Goal: Information Seeking & Learning: Learn about a topic

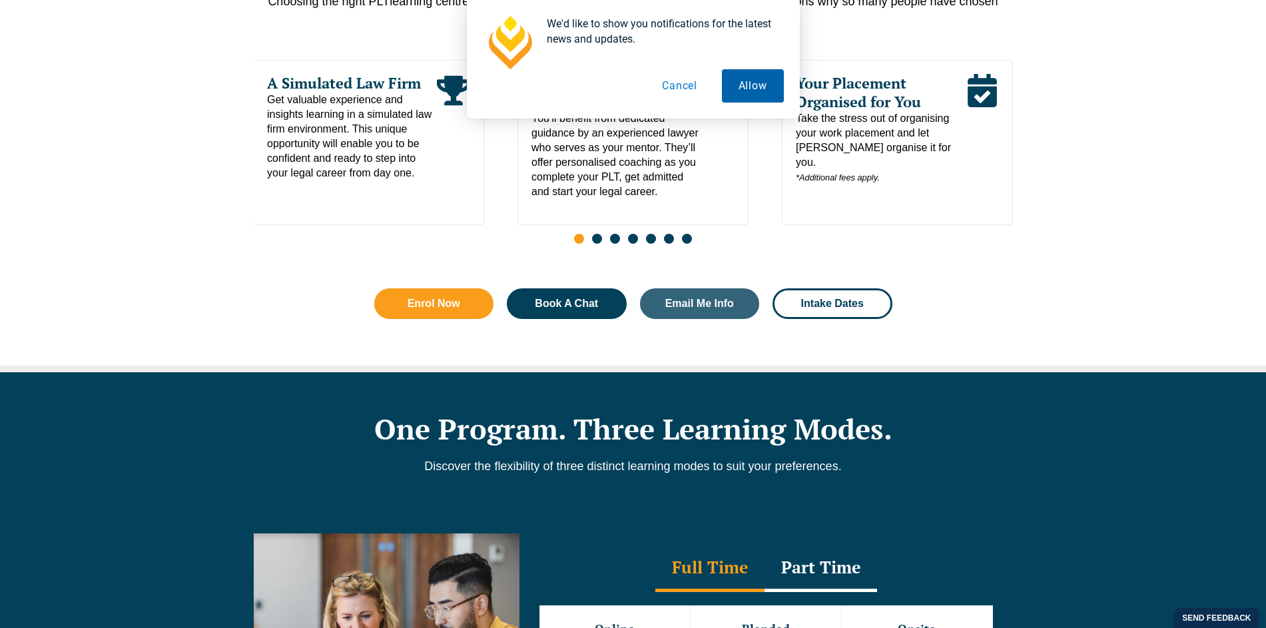
click at [747, 87] on button "Allow" at bounding box center [753, 85] width 62 height 33
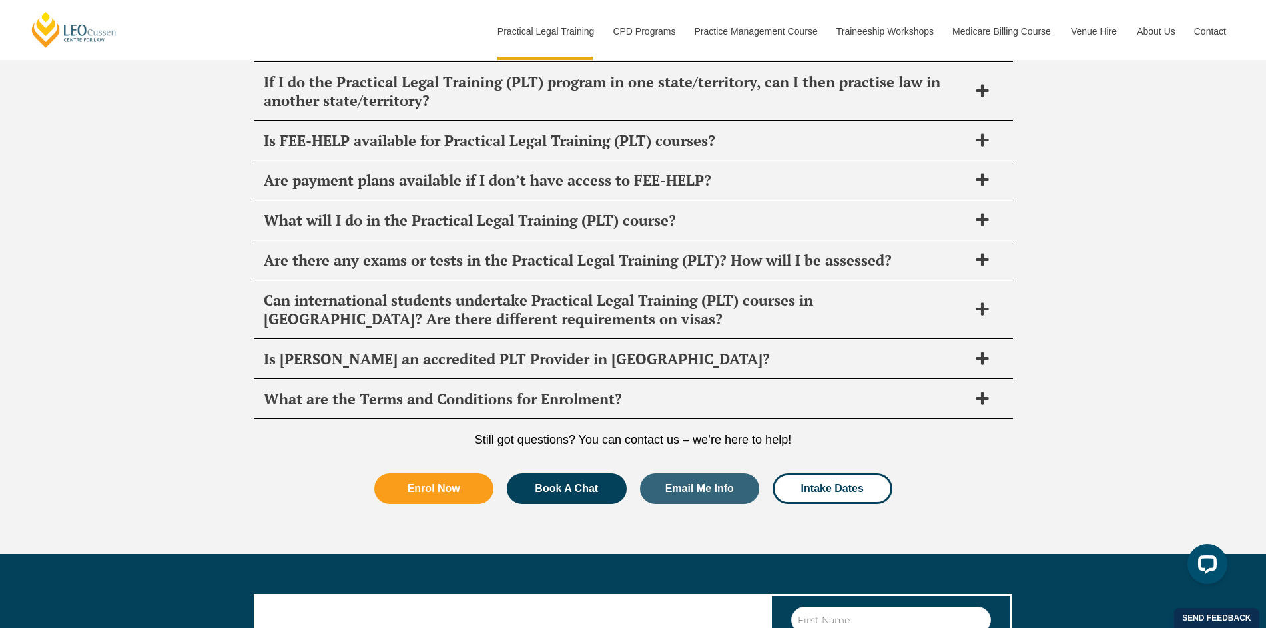
scroll to position [6710, 0]
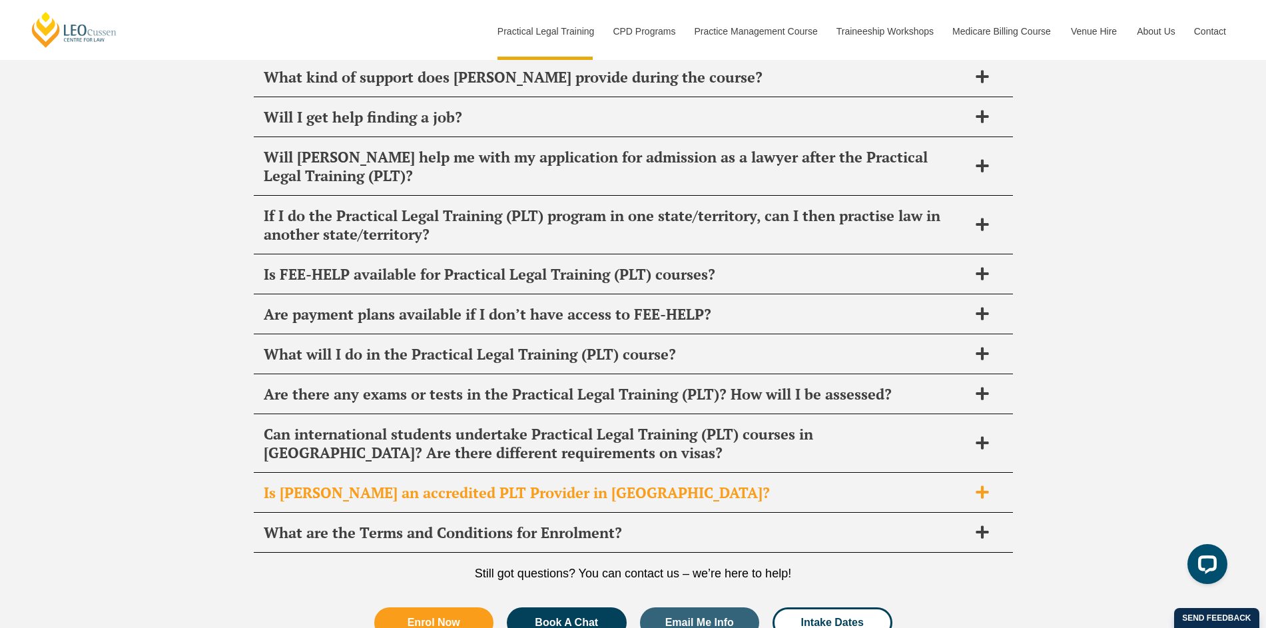
click at [668, 474] on div "Is [PERSON_NAME] an accredited PLT Provider in [GEOGRAPHIC_DATA]?" at bounding box center [633, 493] width 759 height 39
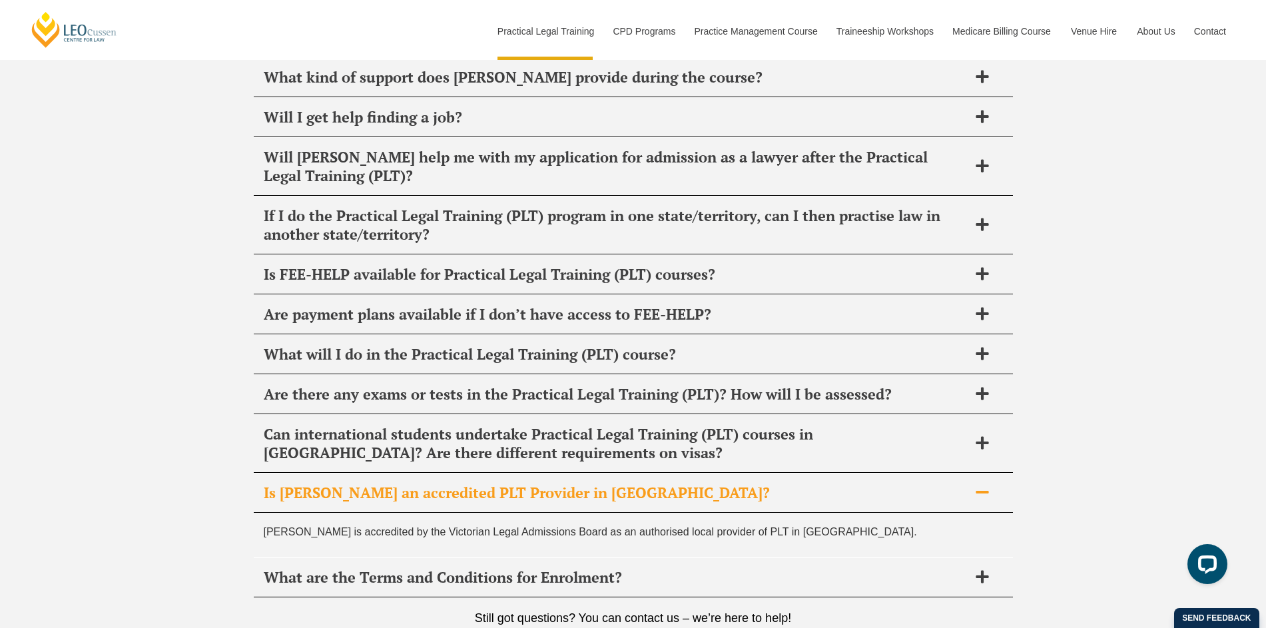
click at [667, 484] on h2 "Is [PERSON_NAME] an accredited PLT Provider in [GEOGRAPHIC_DATA]?" at bounding box center [616, 493] width 705 height 19
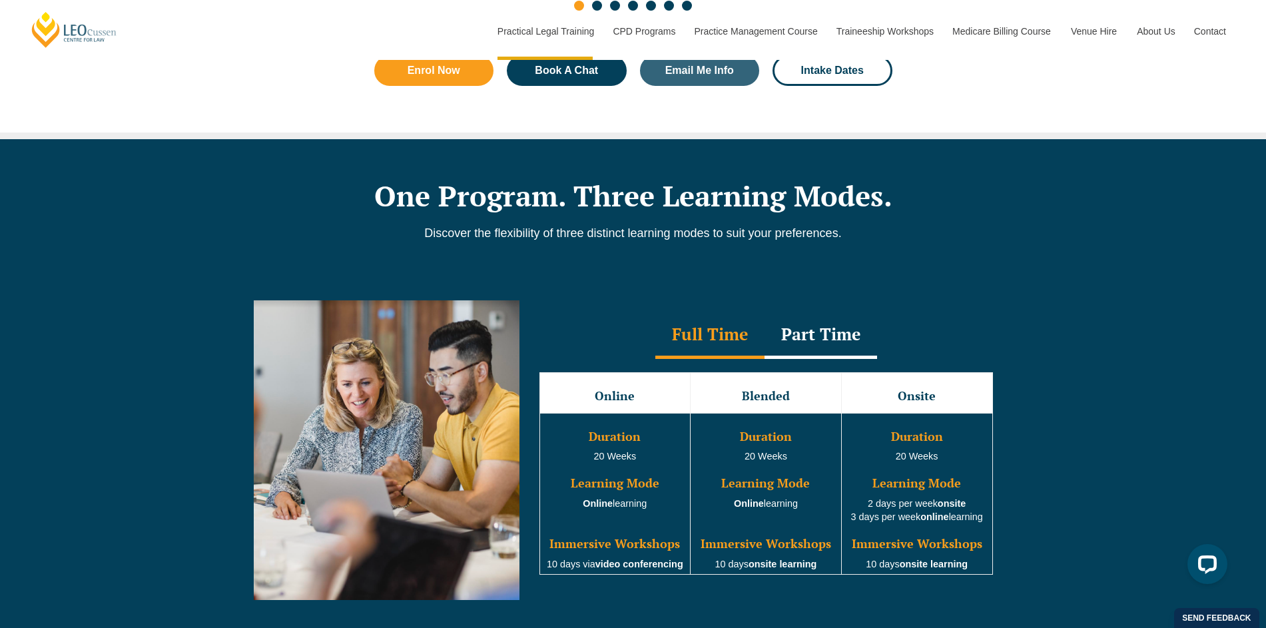
scroll to position [998, 0]
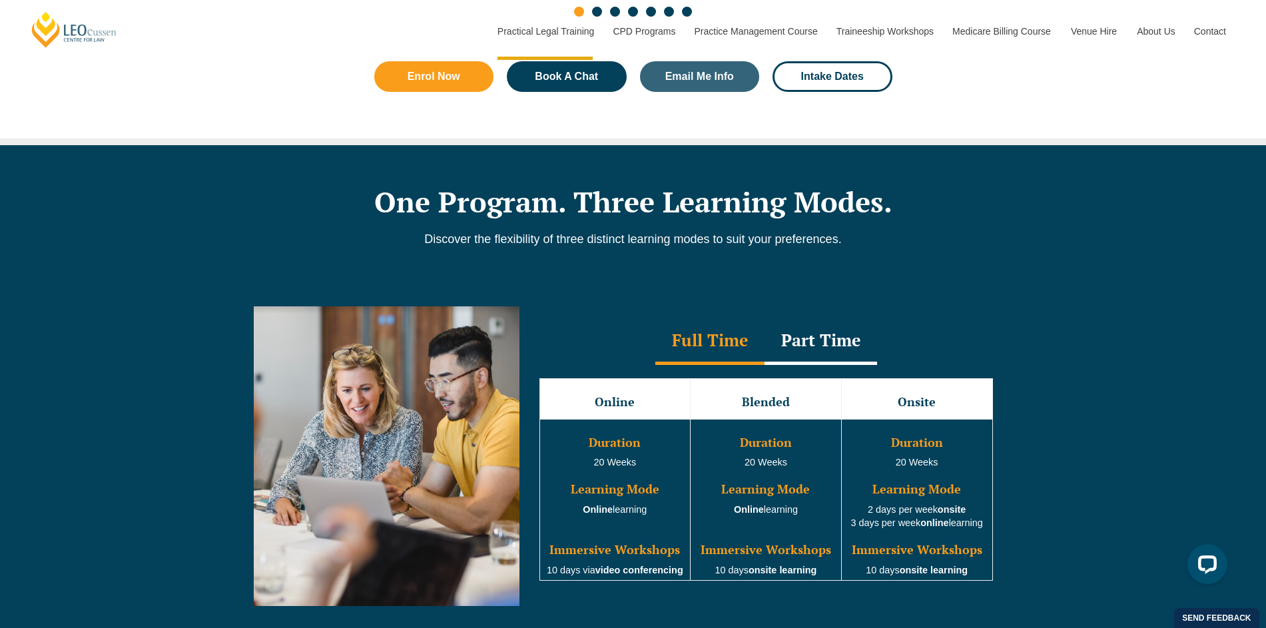
click at [835, 354] on div "Part Time" at bounding box center [821, 341] width 113 height 47
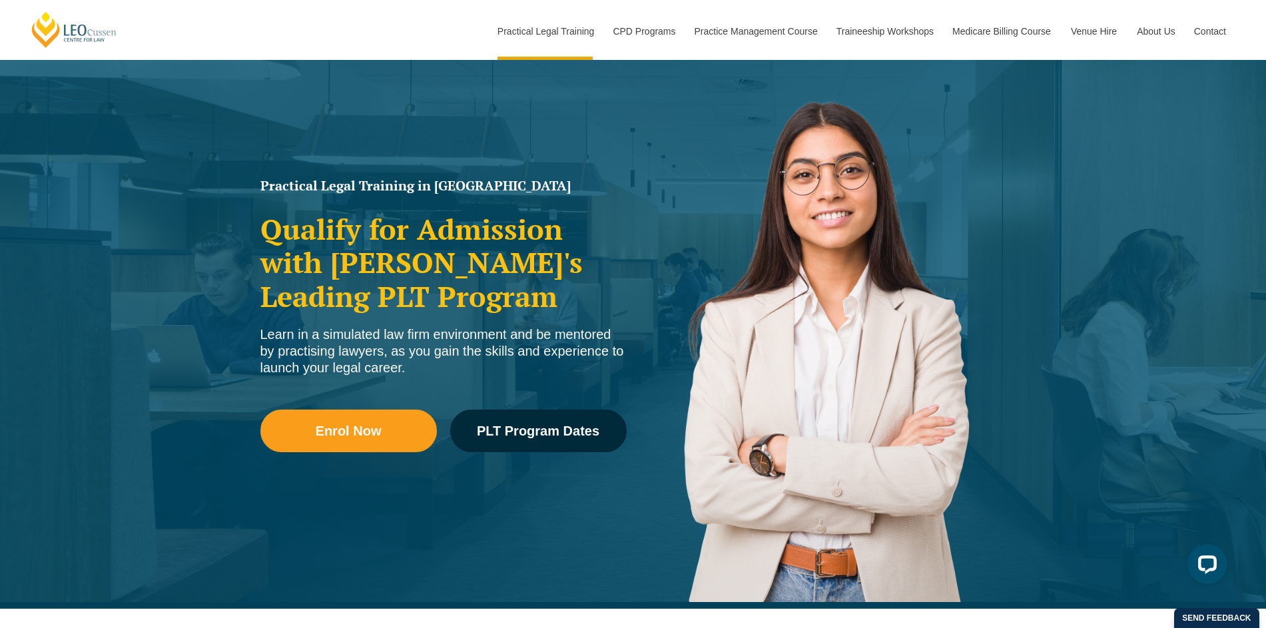
scroll to position [0, 0]
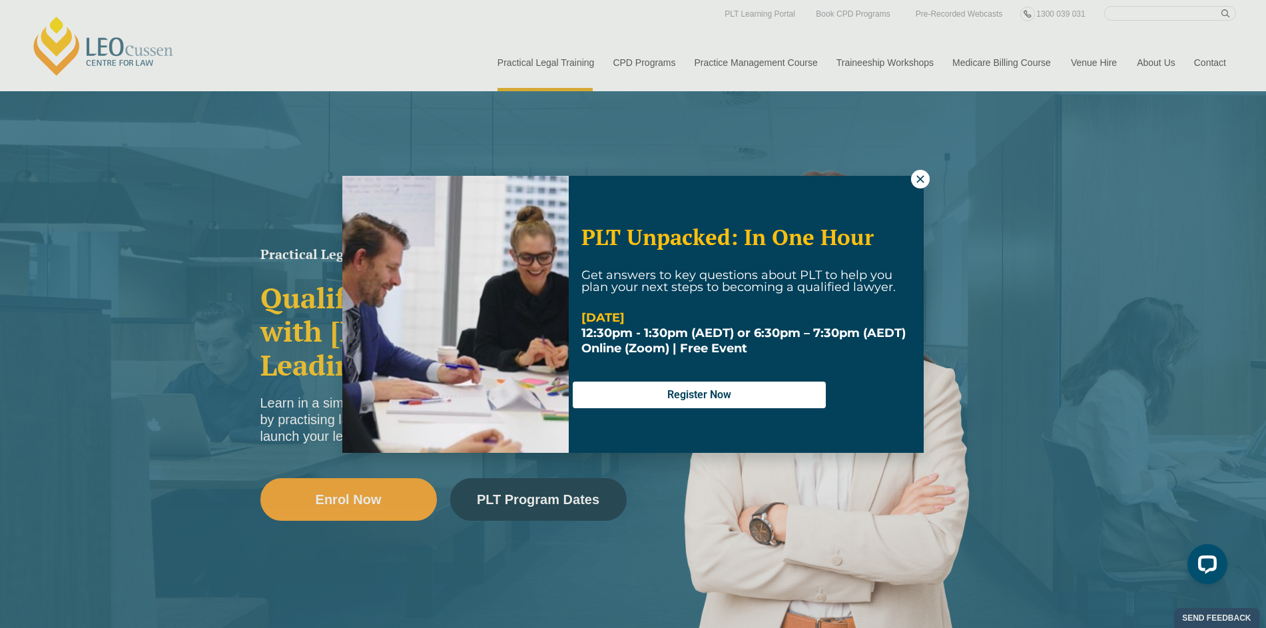
click at [919, 175] on icon at bounding box center [921, 179] width 12 height 12
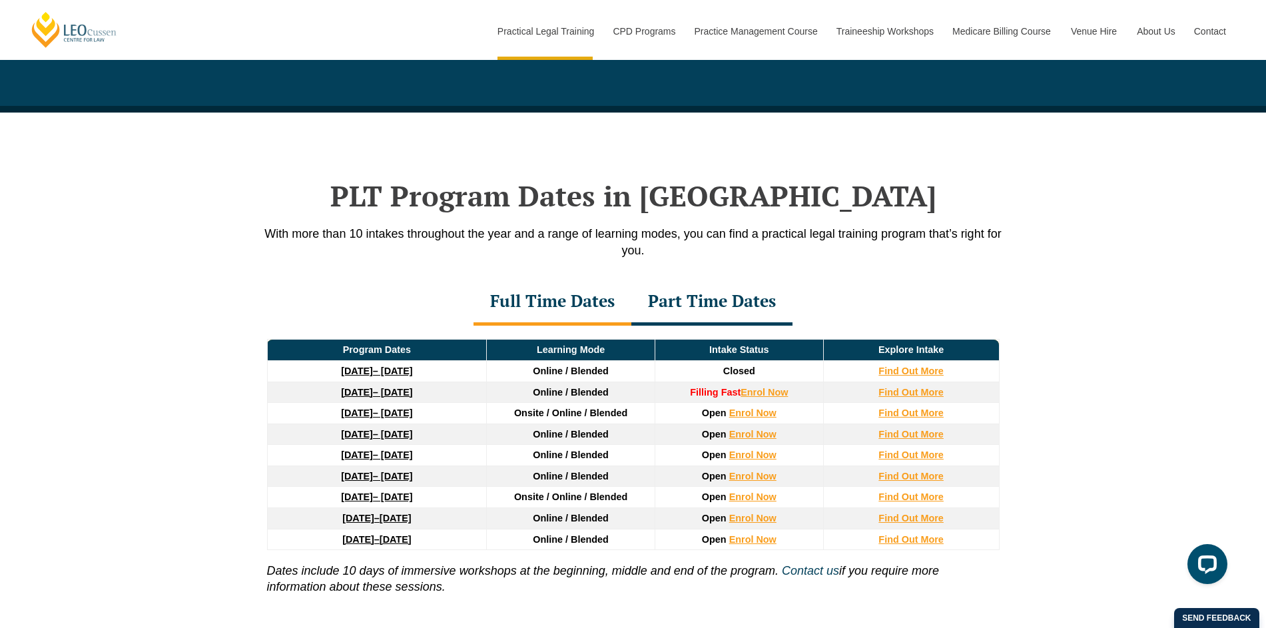
scroll to position [1623, 0]
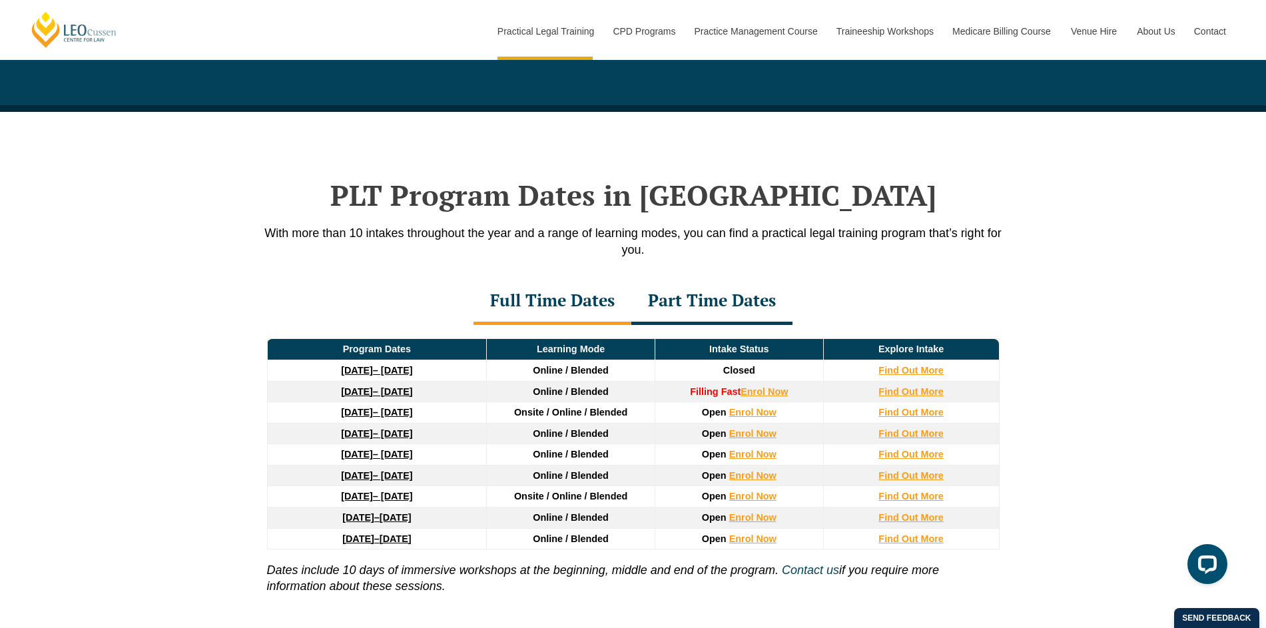
click at [739, 309] on div "Part Time Dates" at bounding box center [711, 301] width 161 height 47
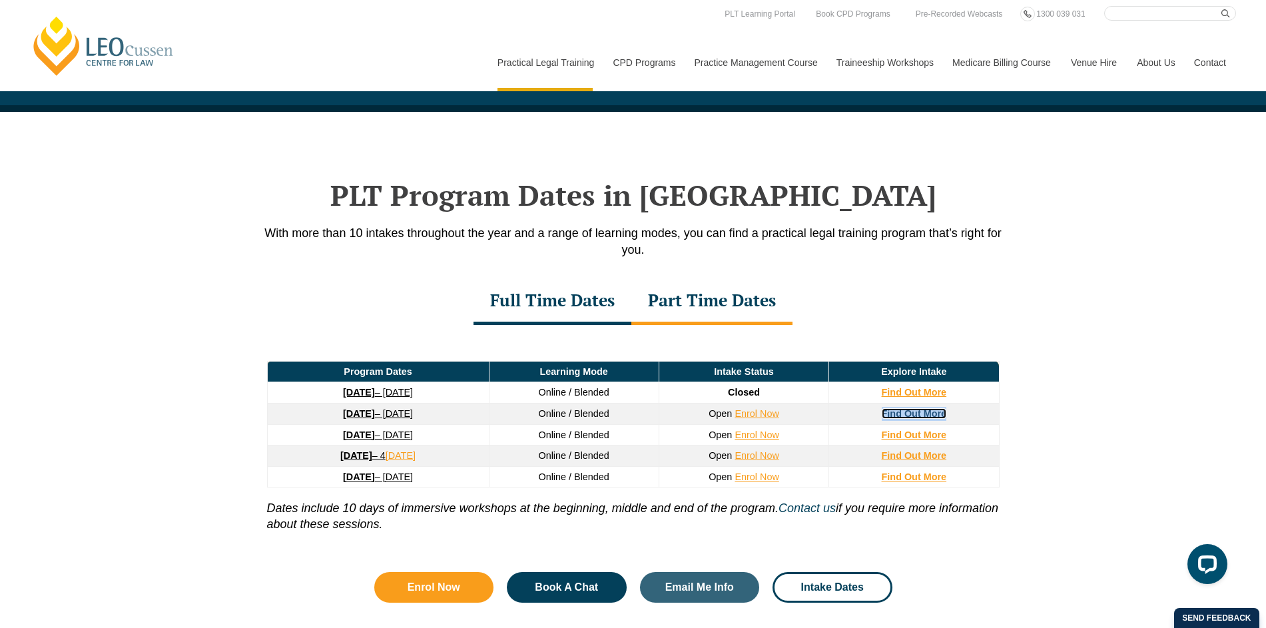
scroll to position [1630, 0]
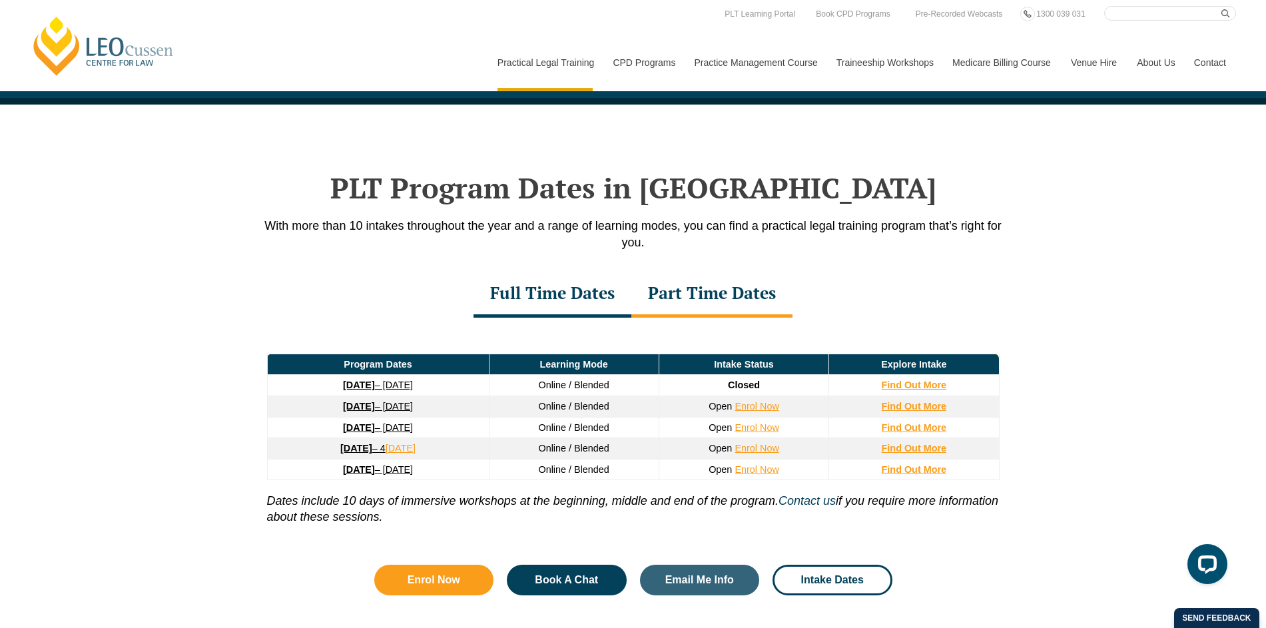
click at [574, 302] on div "Full Time Dates" at bounding box center [553, 294] width 158 height 47
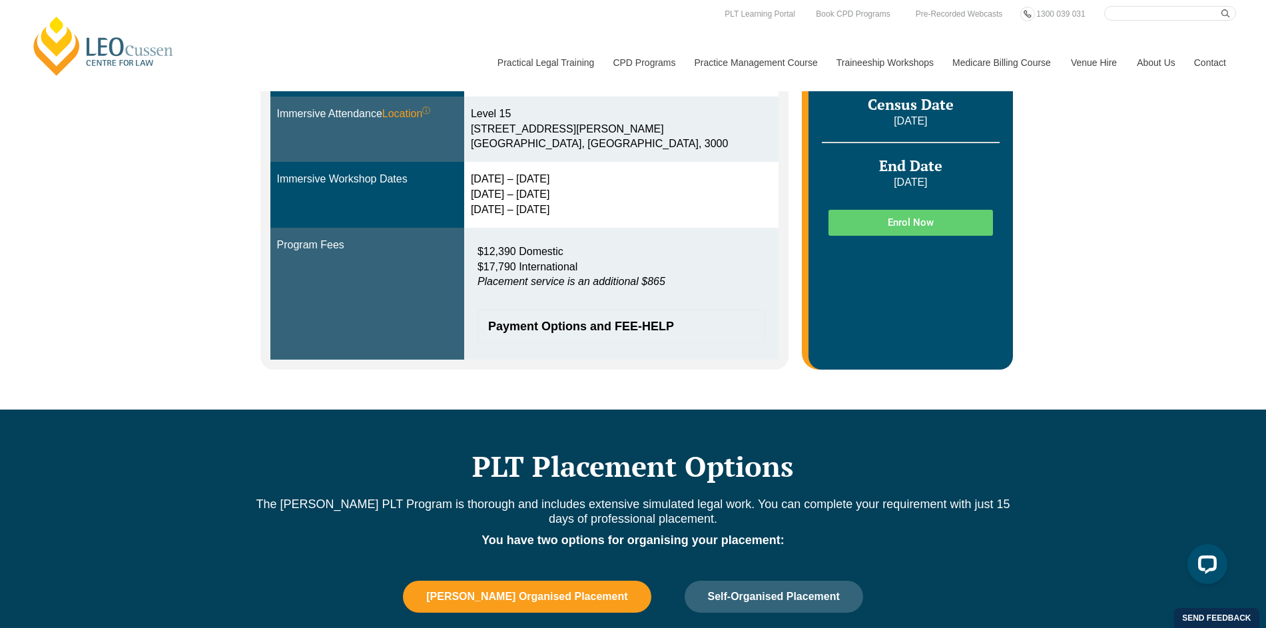
click at [653, 321] on span "Payment Options and FEE-HELP" at bounding box center [614, 326] width 253 height 12
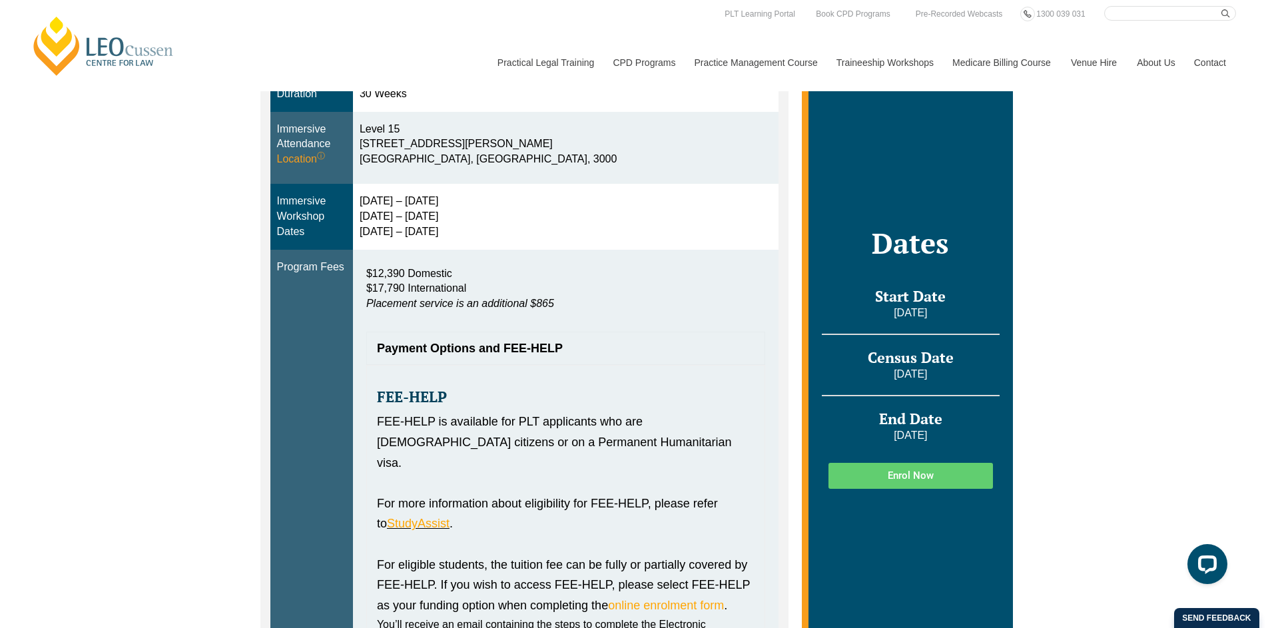
click at [558, 338] on div "Payment Options and FEE-HELP" at bounding box center [565, 348] width 399 height 33
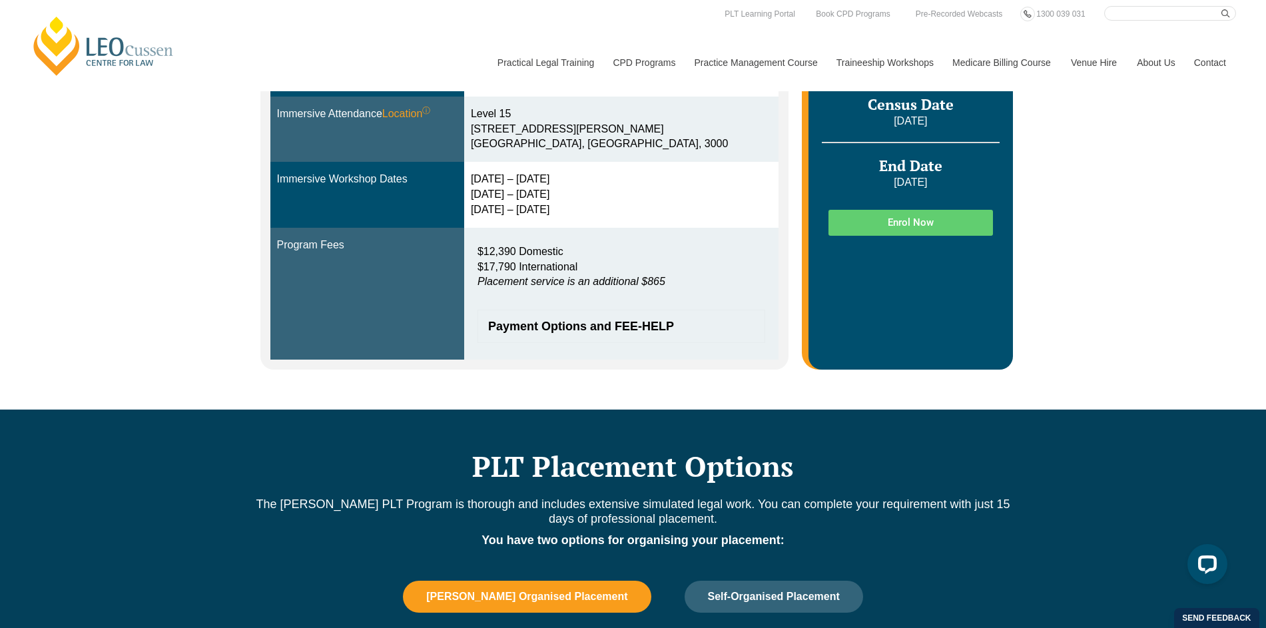
scroll to position [406, 0]
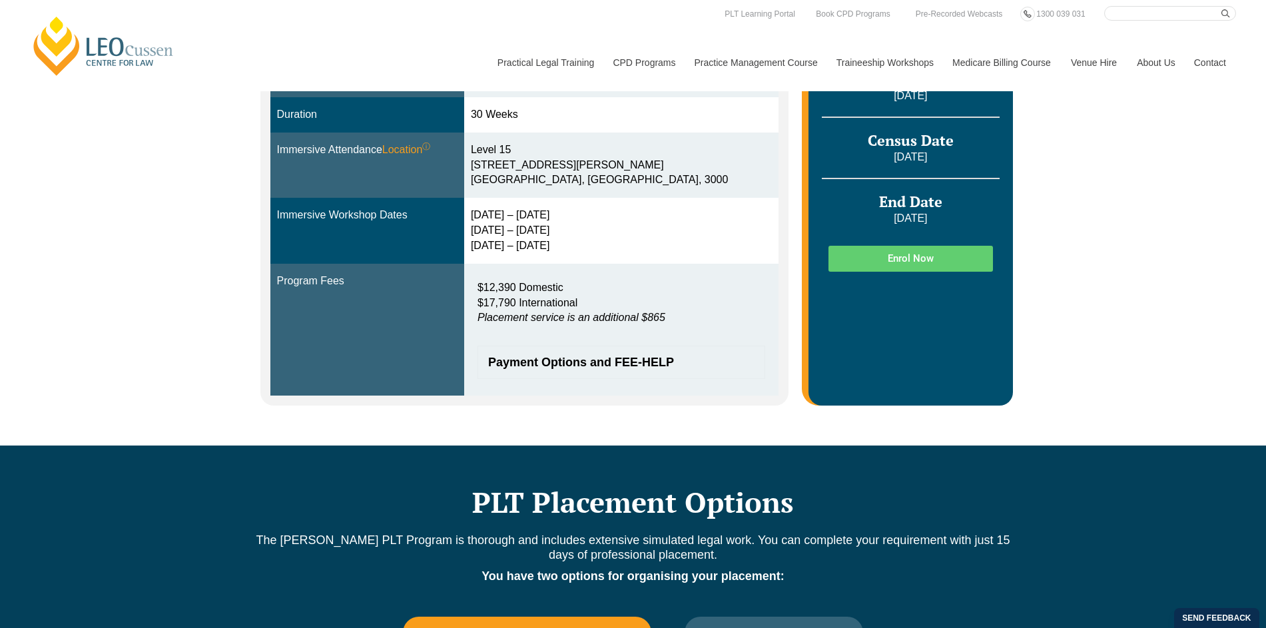
click at [601, 362] on span "Payment Options and FEE-HELP" at bounding box center [614, 362] width 253 height 12
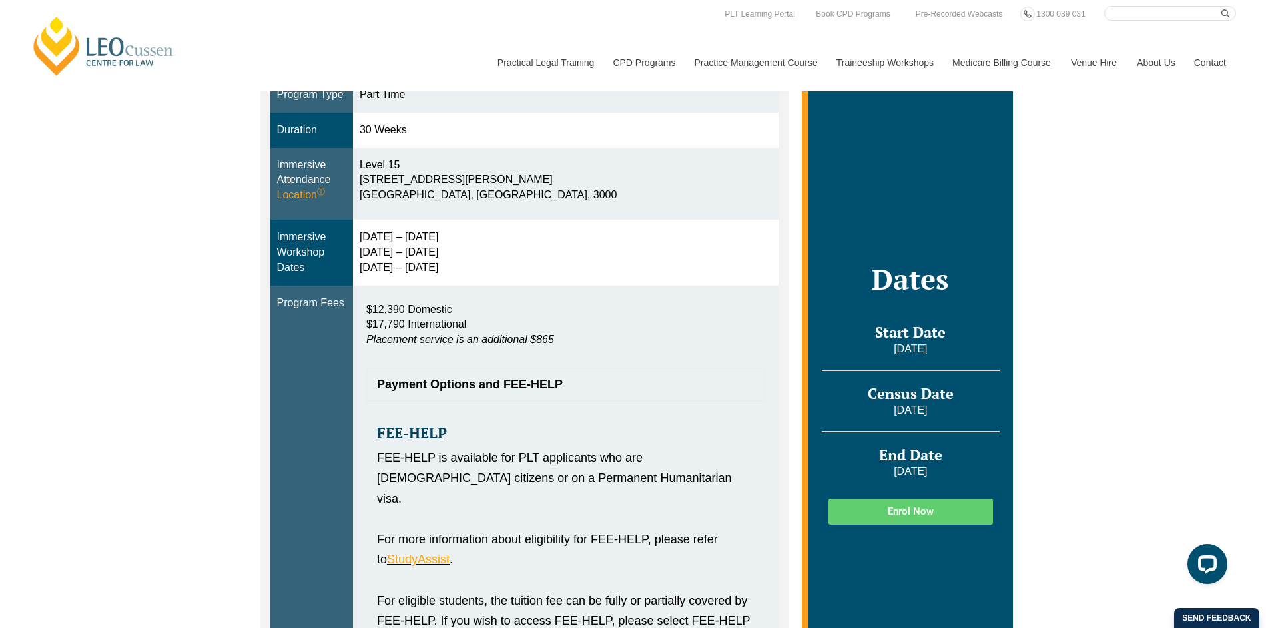
click at [549, 378] on span "Payment Options and FEE-HELP" at bounding box center [559, 384] width 364 height 12
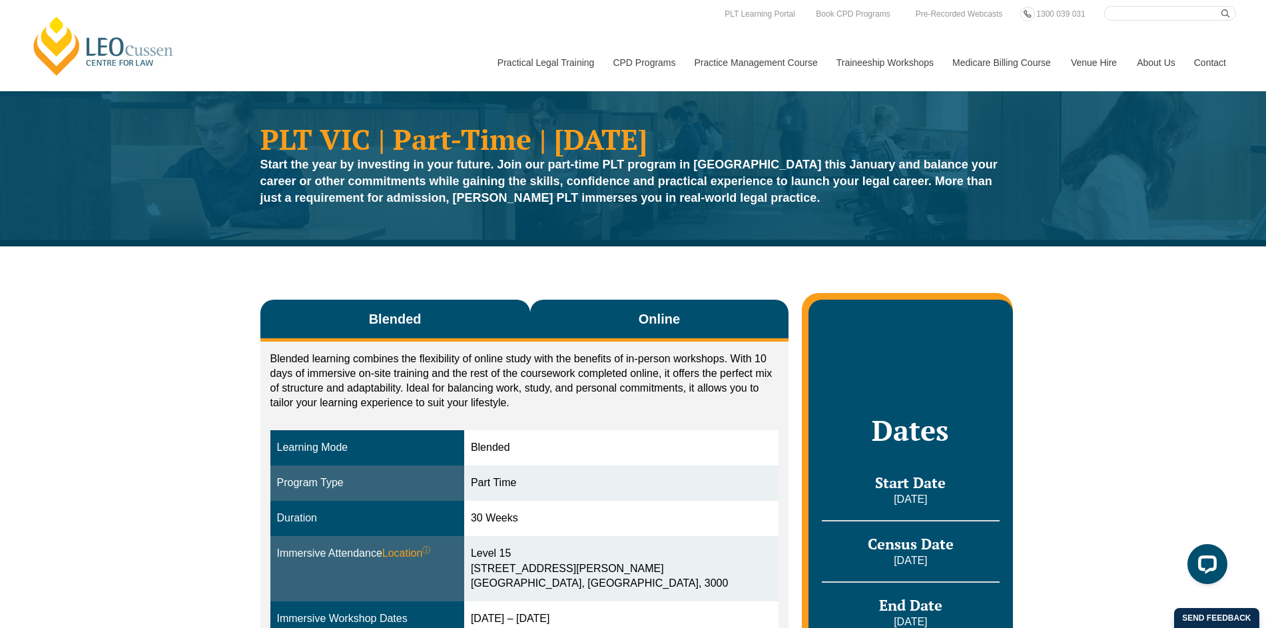
click at [687, 338] on button "Online" at bounding box center [659, 321] width 259 height 42
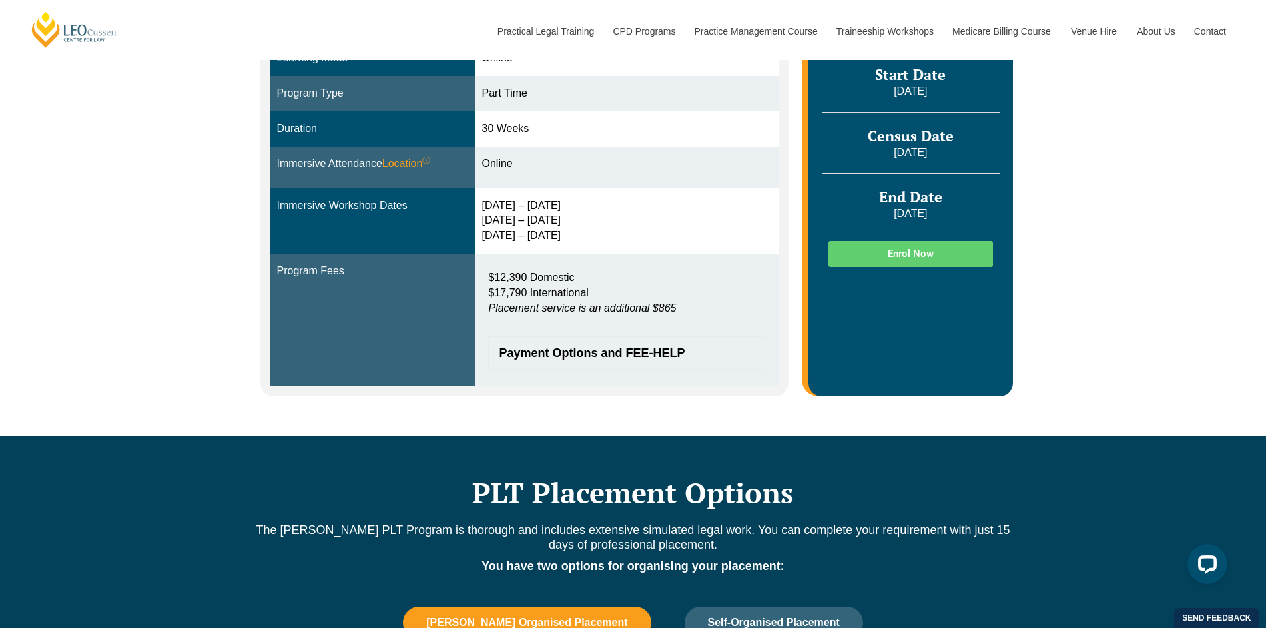
scroll to position [425, 0]
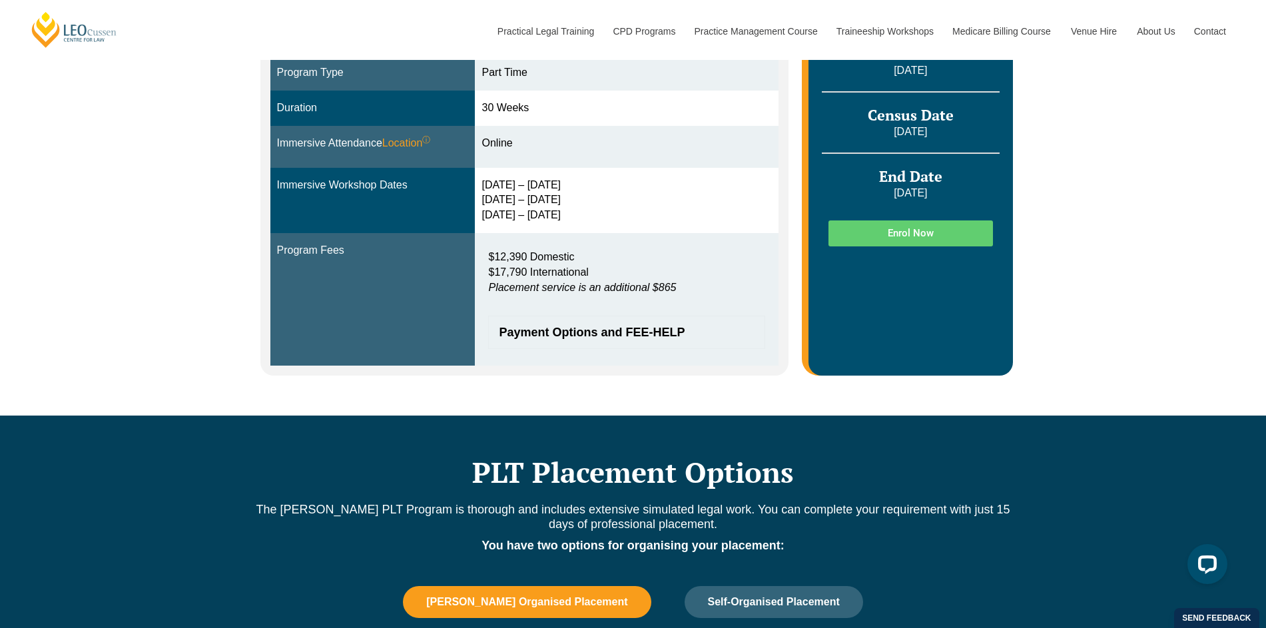
click at [611, 335] on span "Payment Options and FEE-HELP" at bounding box center [620, 332] width 242 height 12
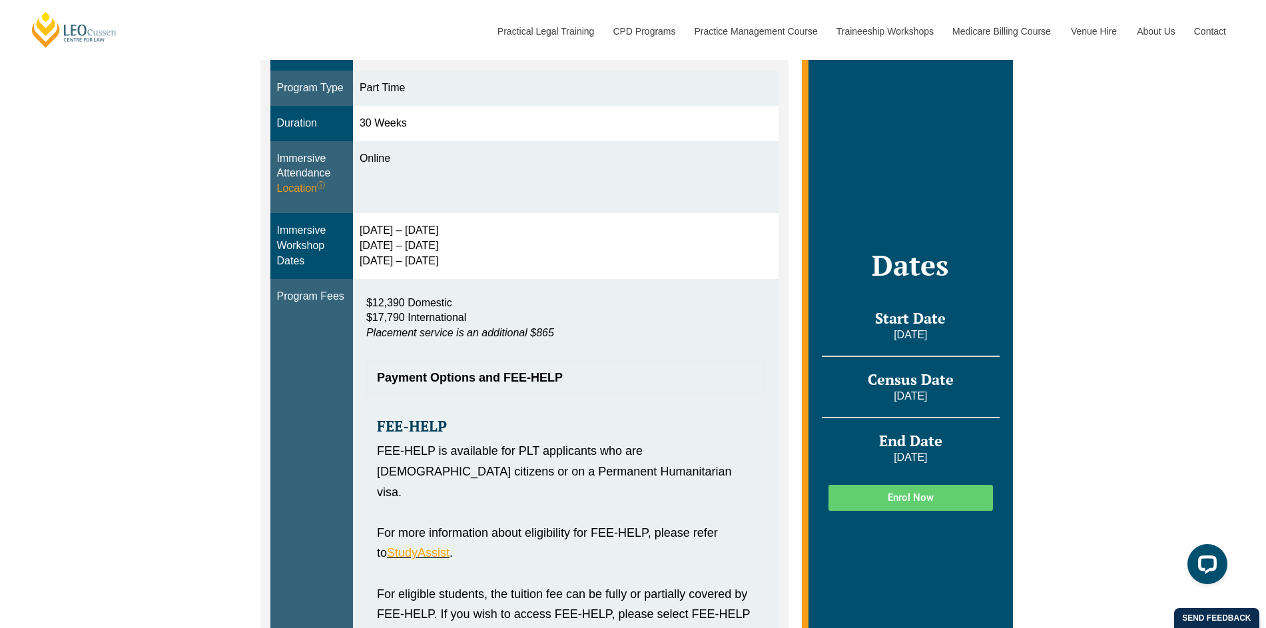
click at [548, 378] on span "Payment Options and FEE-HELP" at bounding box center [559, 378] width 364 height 12
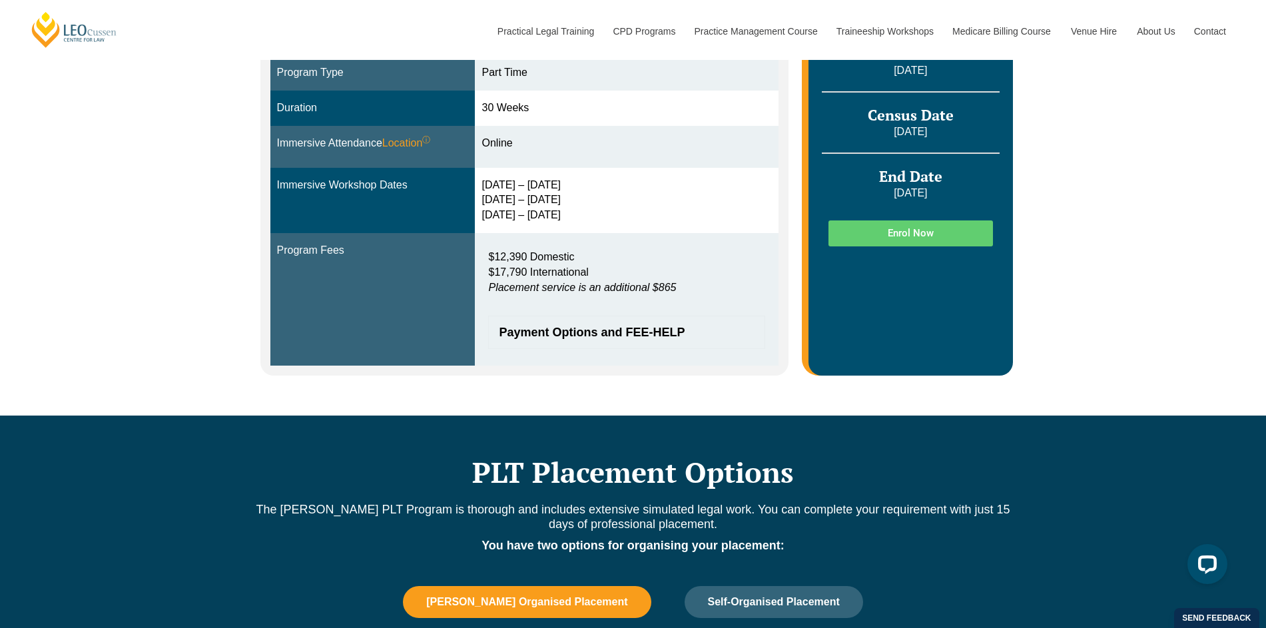
click at [587, 329] on span "Payment Options and FEE-HELP" at bounding box center [620, 332] width 242 height 12
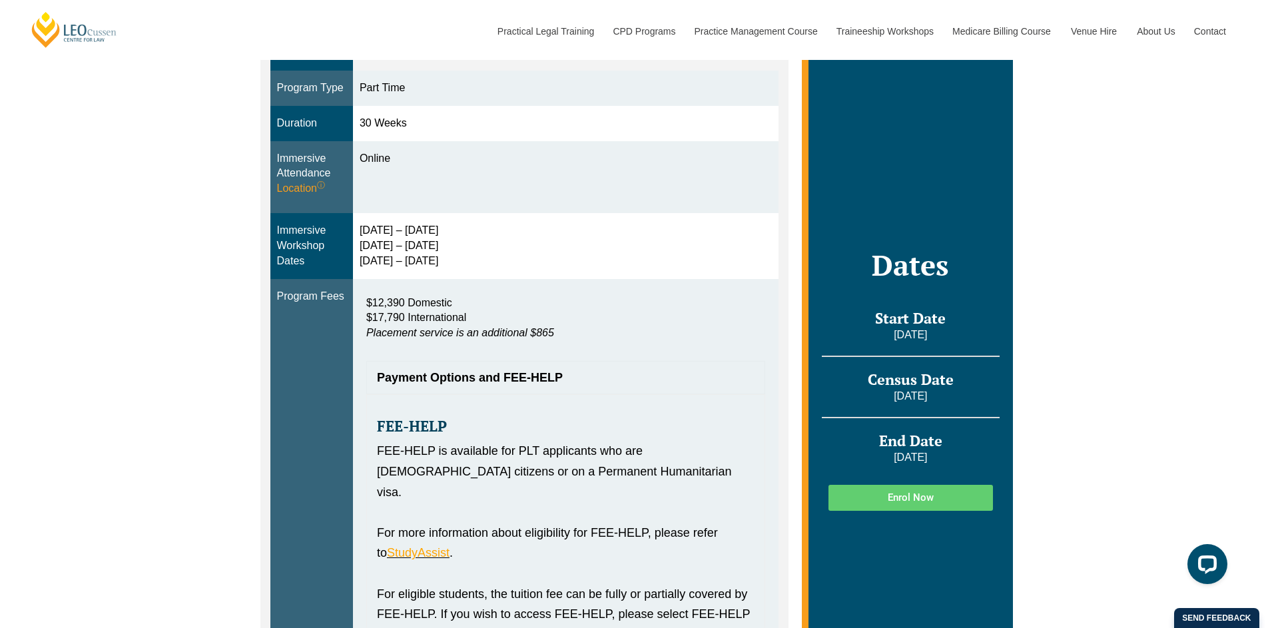
click at [587, 329] on p "$12,390 Domestic $17,790 International Placement service is an additional $865" at bounding box center [565, 319] width 399 height 46
click at [502, 373] on span "Payment Options and FEE-HELP" at bounding box center [559, 378] width 364 height 12
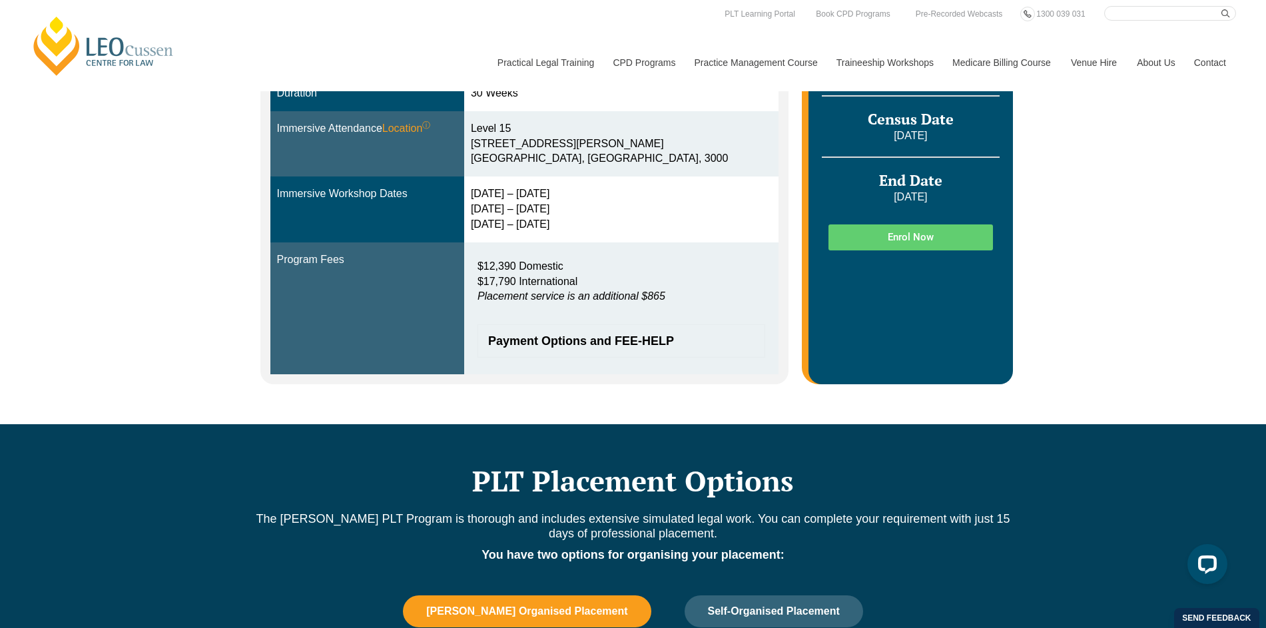
click at [636, 346] on span "Payment Options and FEE-HELP" at bounding box center [614, 341] width 253 height 12
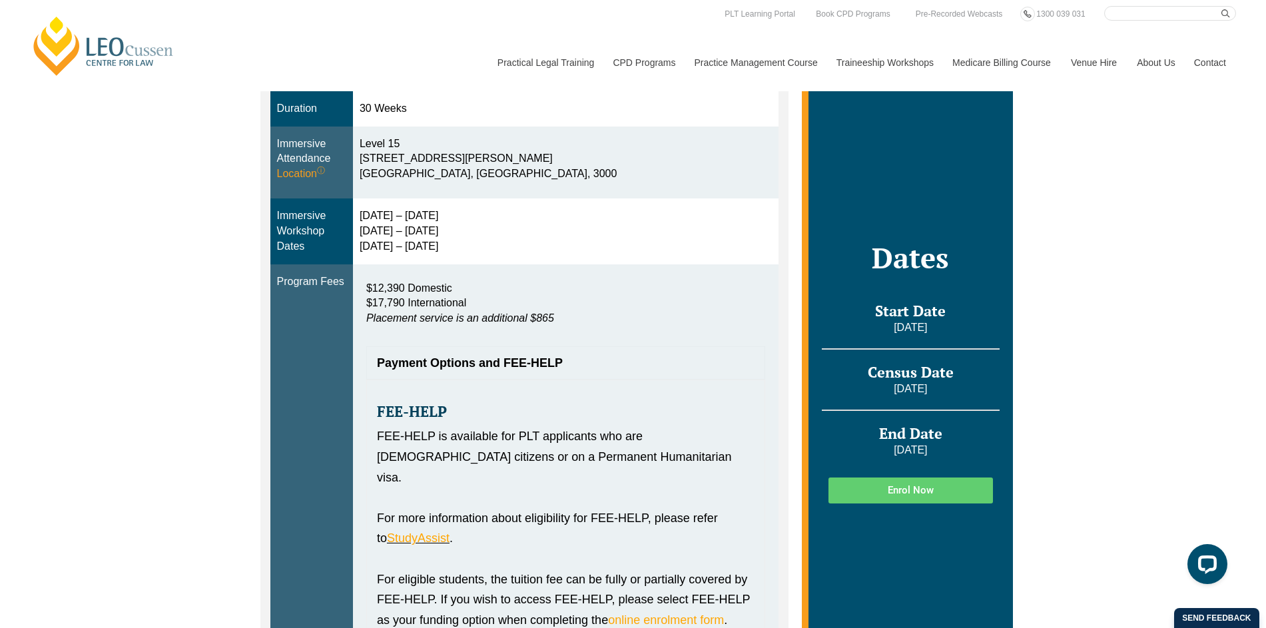
click at [623, 354] on div "Payment Options and FEE-HELP" at bounding box center [565, 362] width 399 height 33
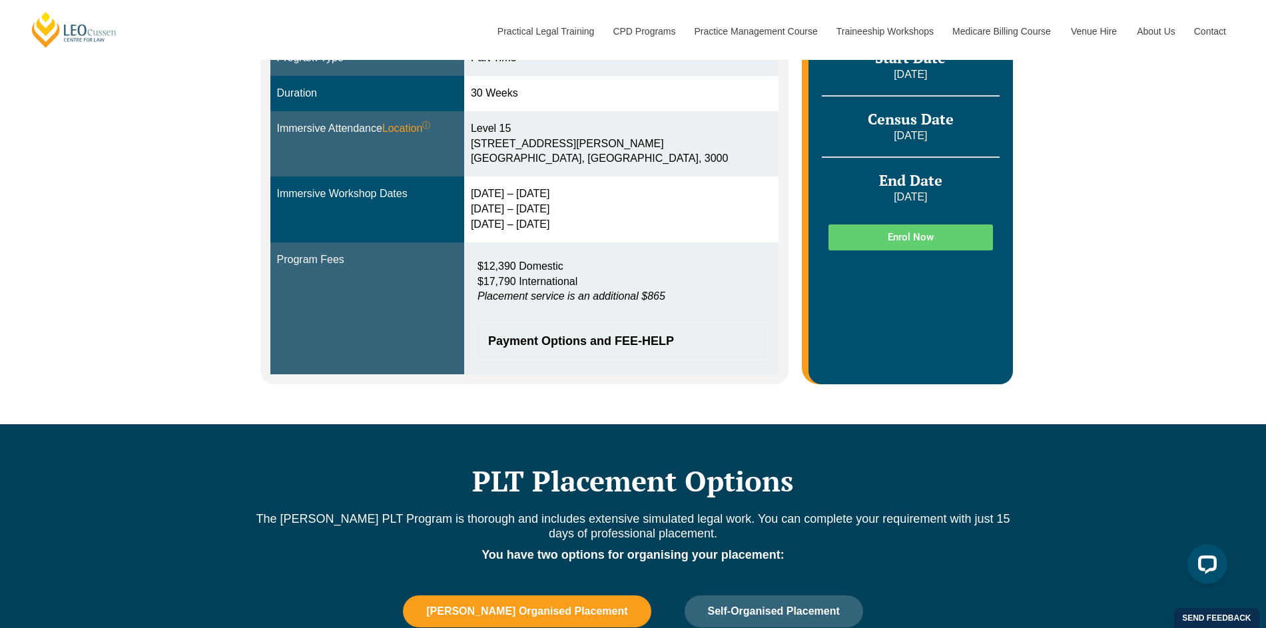
scroll to position [547, 0]
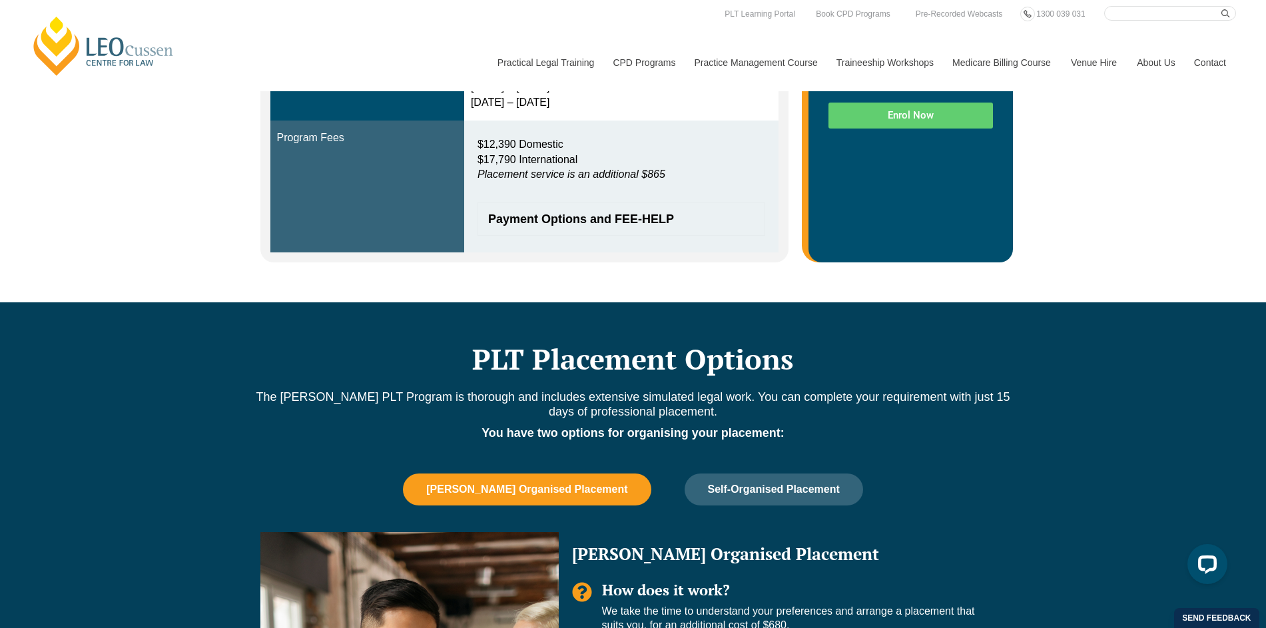
click at [706, 223] on span "Payment Options and FEE-HELP" at bounding box center [614, 219] width 253 height 12
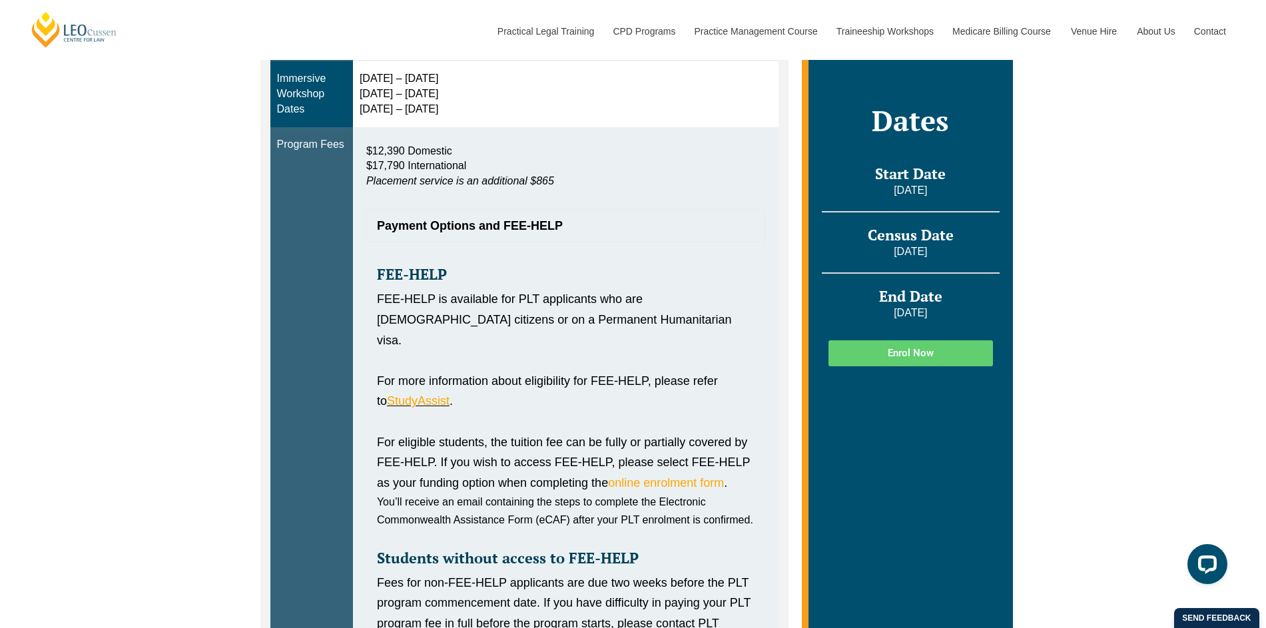
click at [671, 226] on span "Payment Options and FEE-HELP" at bounding box center [559, 226] width 364 height 12
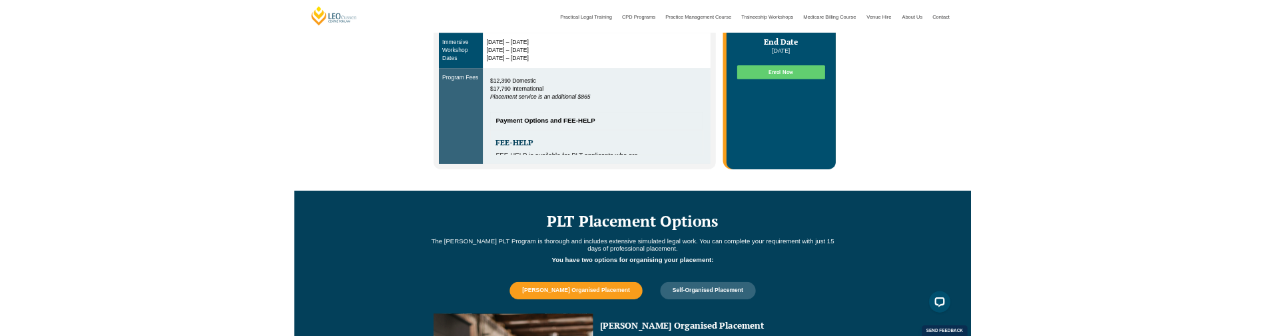
scroll to position [547, 0]
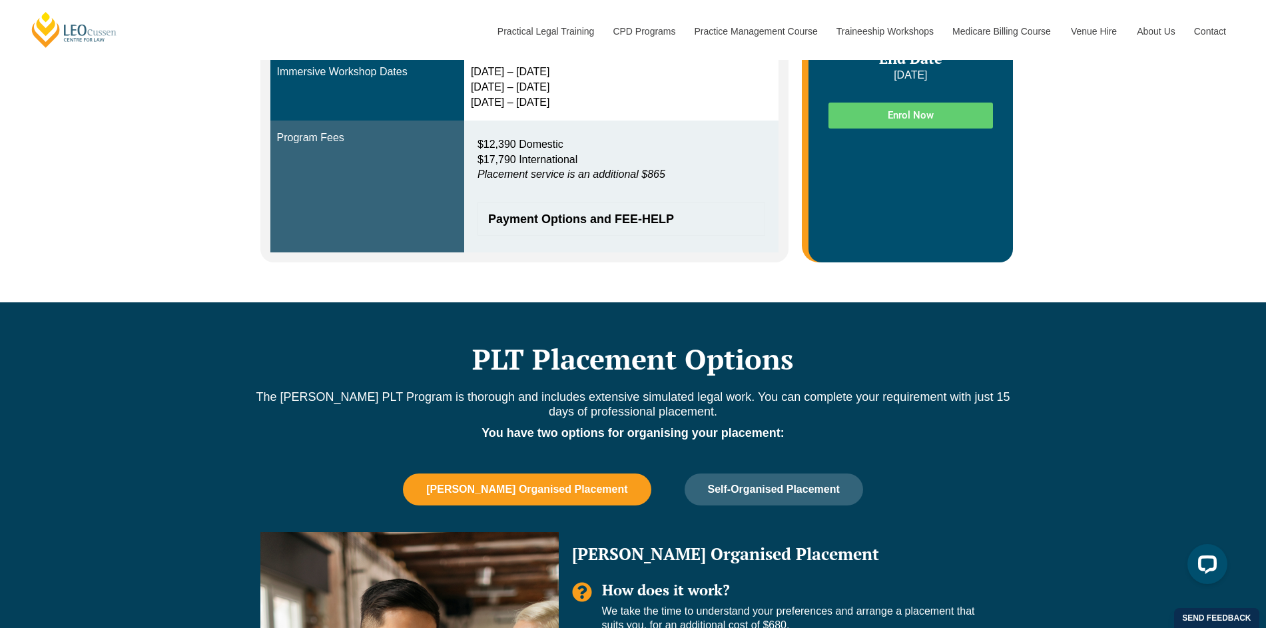
click at [1072, 138] on div "Blended Online Blended learning combines the flexibility of online study with t…" at bounding box center [633, 1] width 1266 height 603
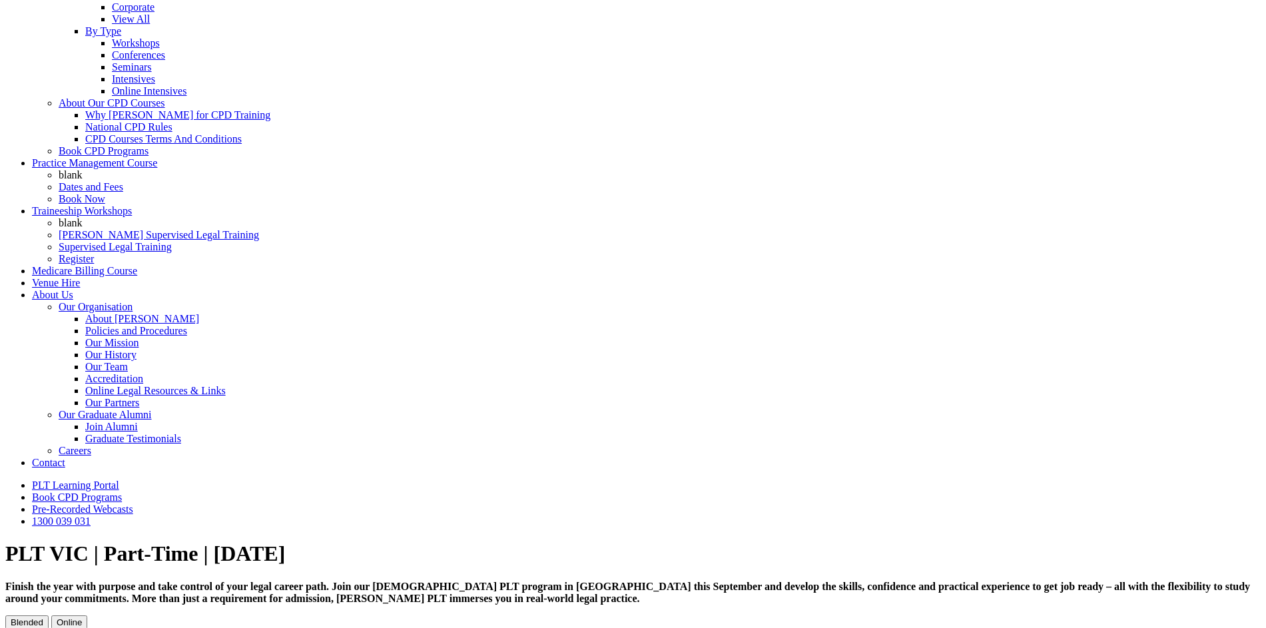
scroll to position [428, 0]
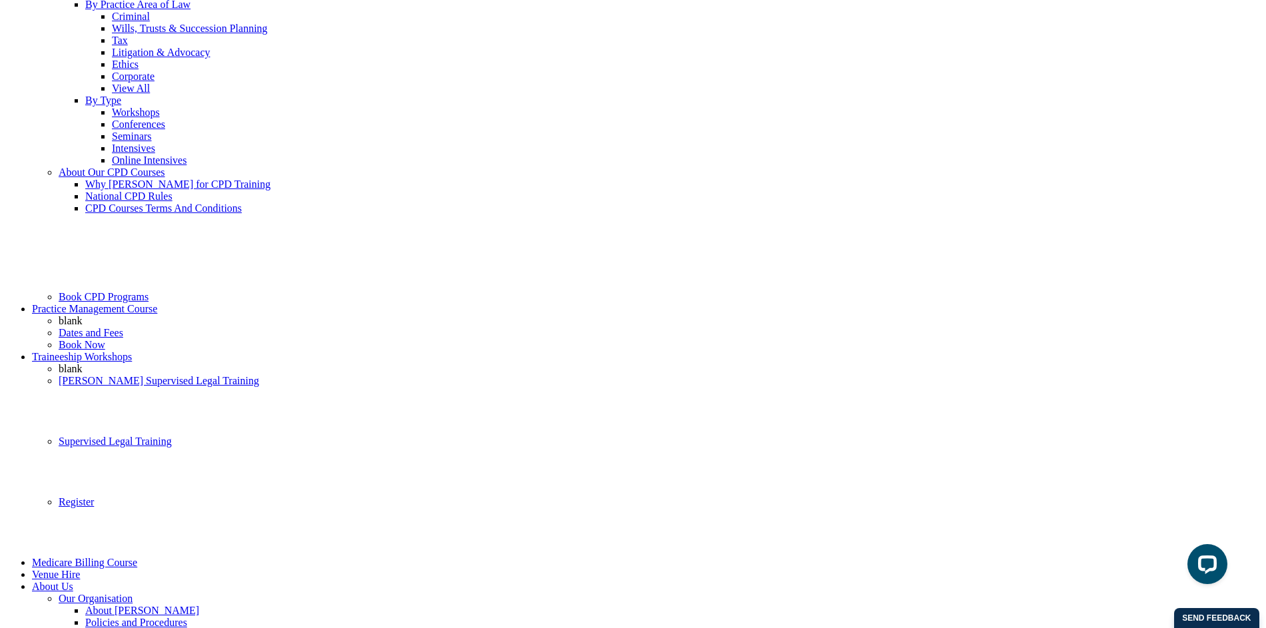
scroll to position [428, 0]
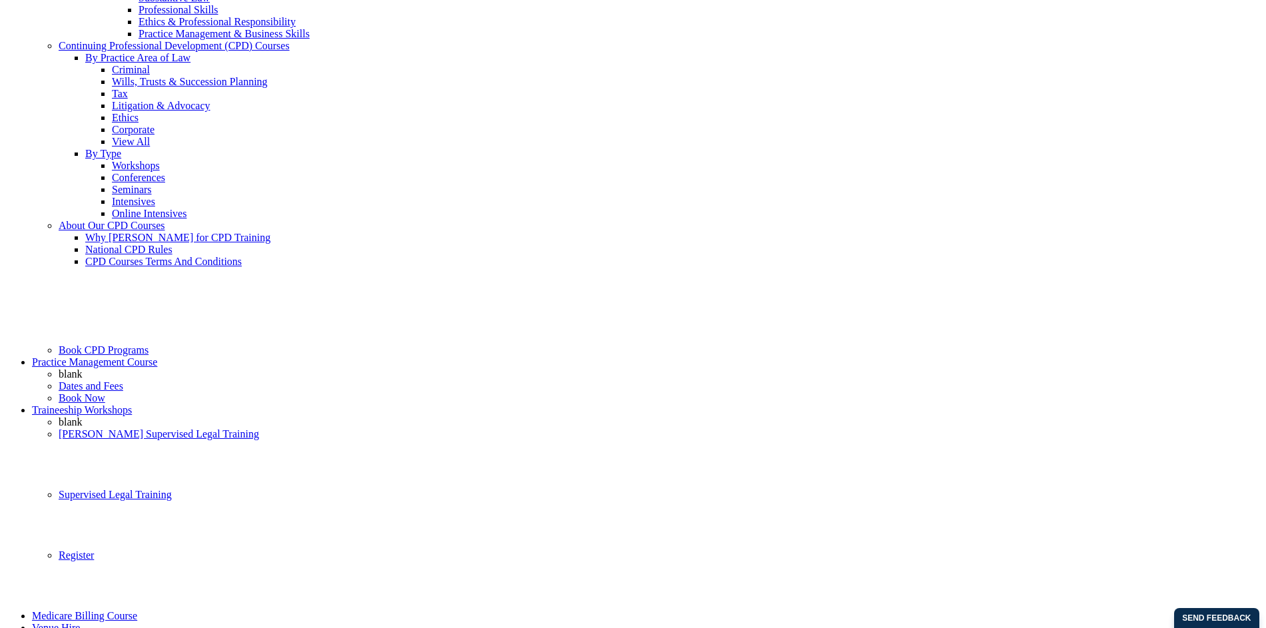
scroll to position [374, 0]
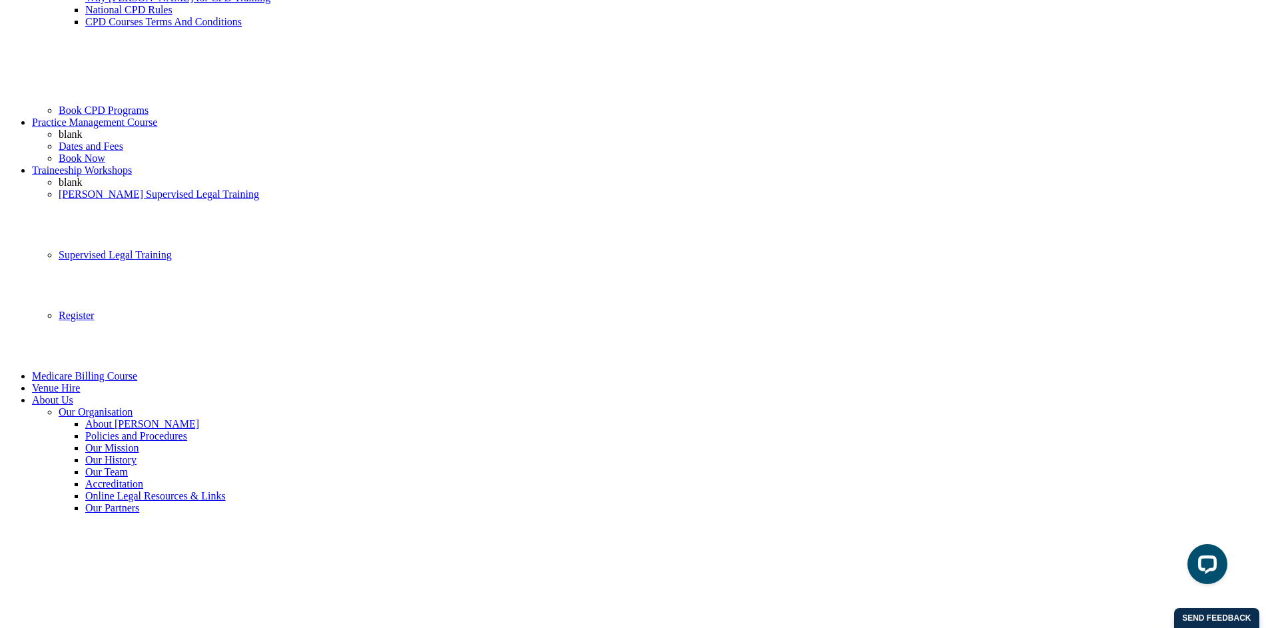
scroll to position [609, 0]
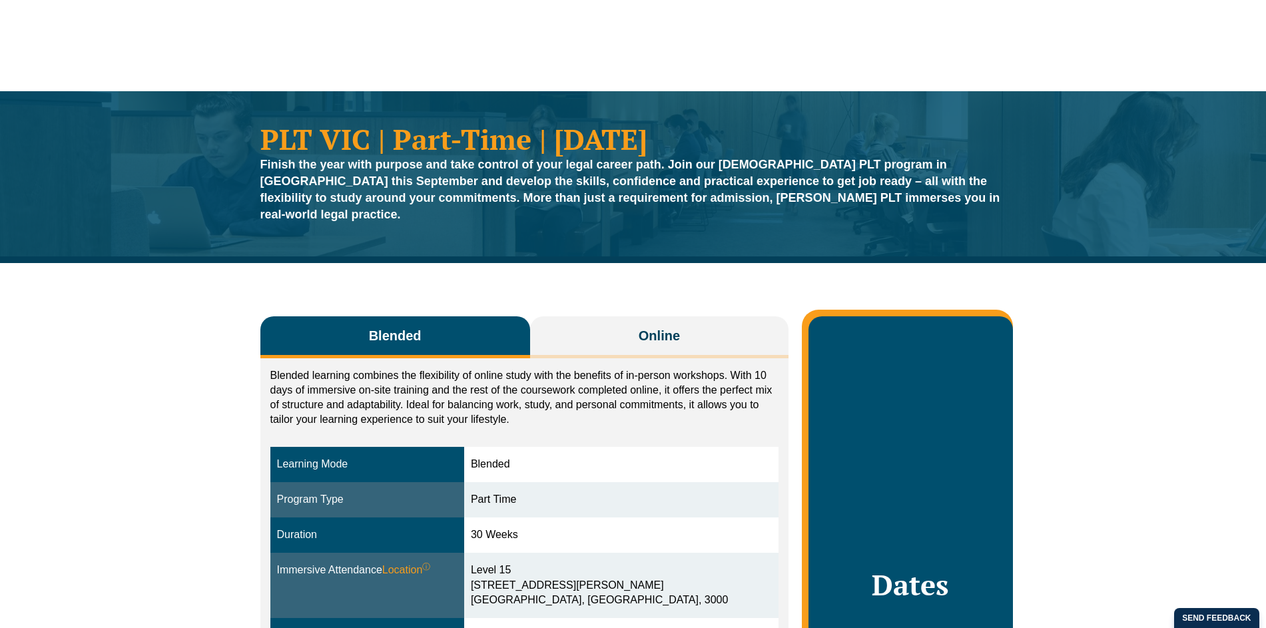
scroll to position [428, 0]
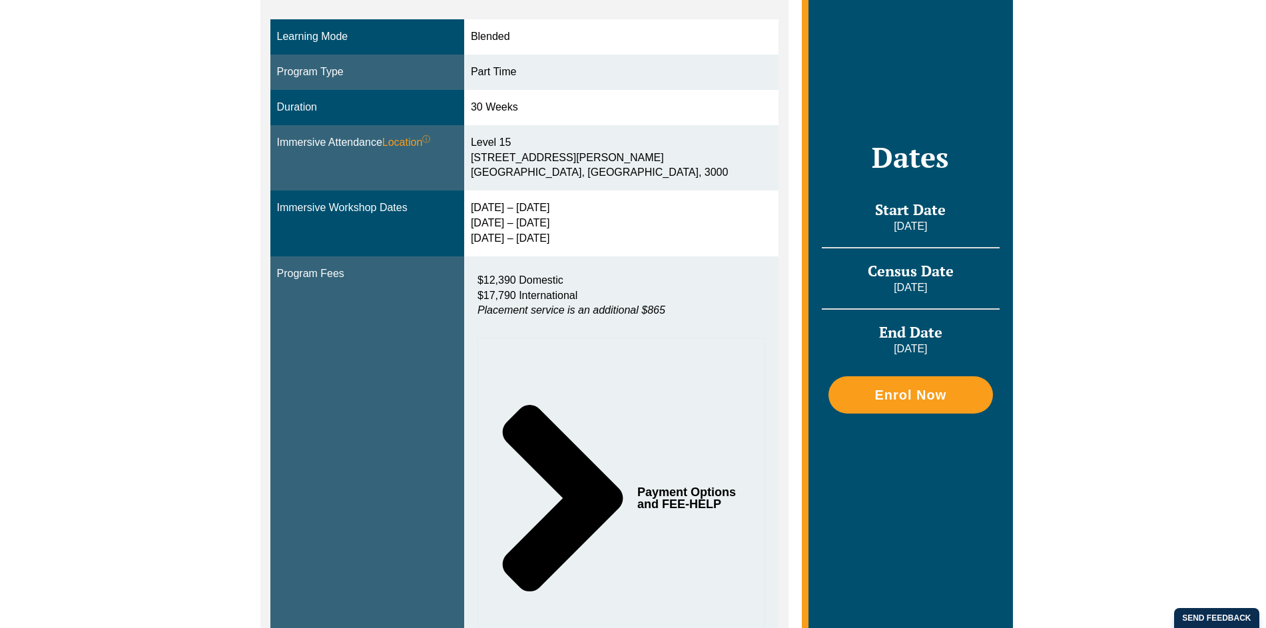
click at [115, 330] on div "Blended Online Blended learning combines the flexibility of online study with t…" at bounding box center [633, 279] width 1266 height 889
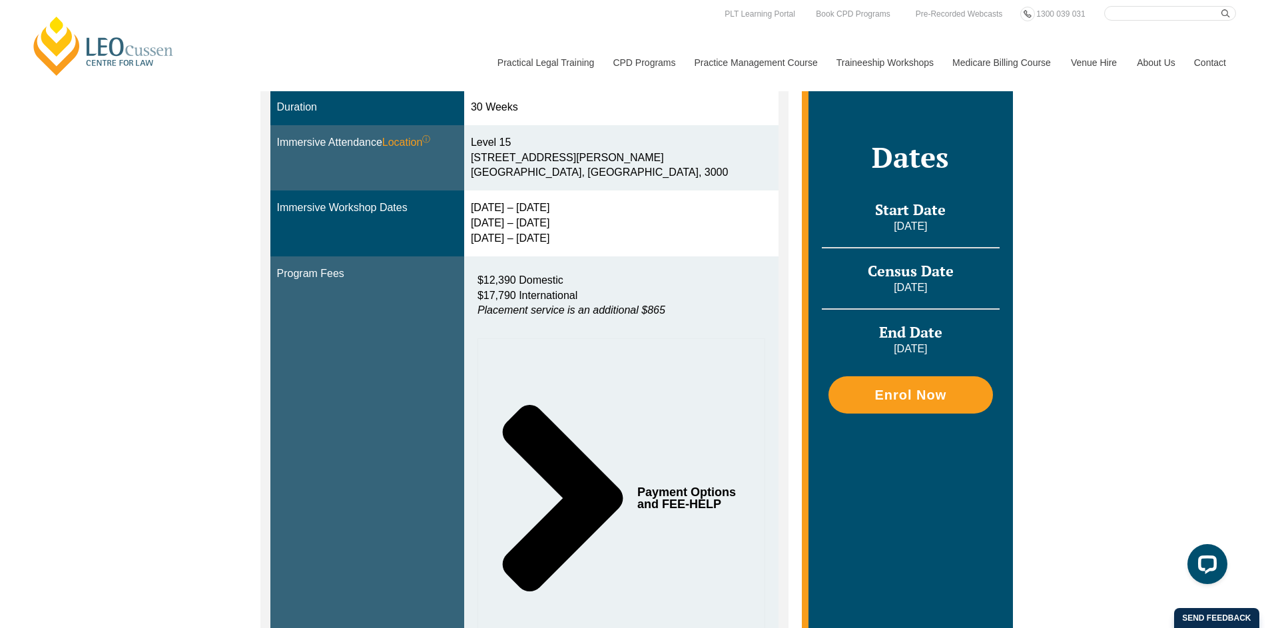
click at [670, 432] on div "Payment Options and FEE-HELP" at bounding box center [622, 498] width 288 height 320
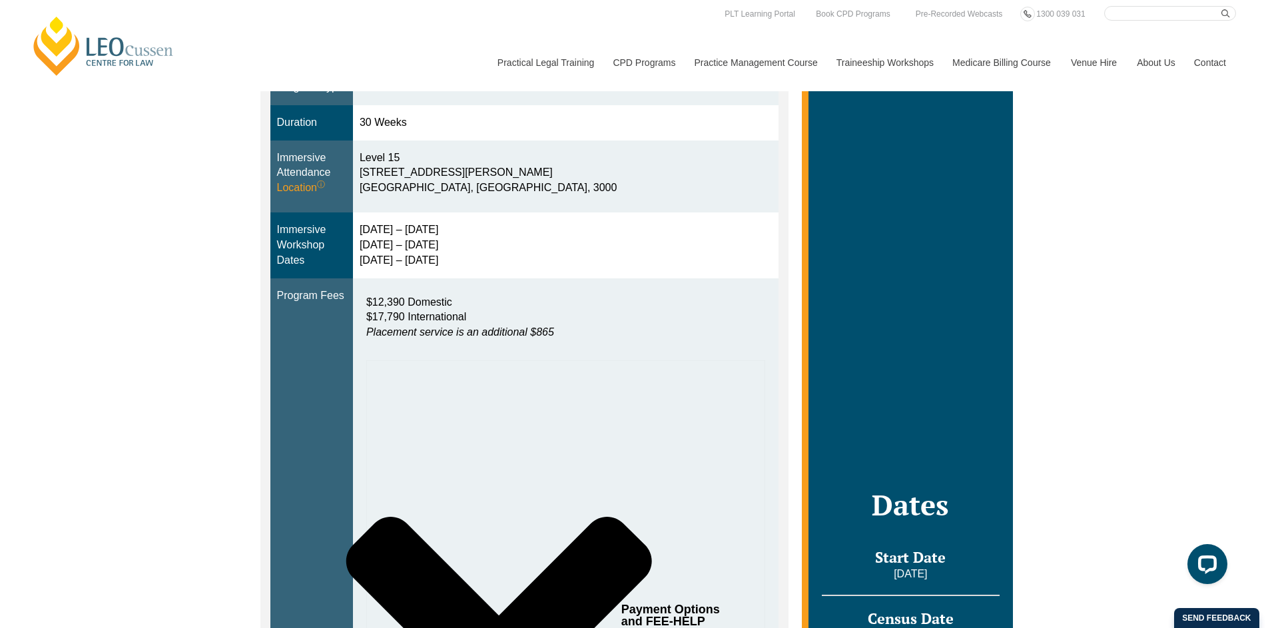
click at [517, 439] on div "Payment Options and FEE-HELP" at bounding box center [565, 615] width 399 height 510
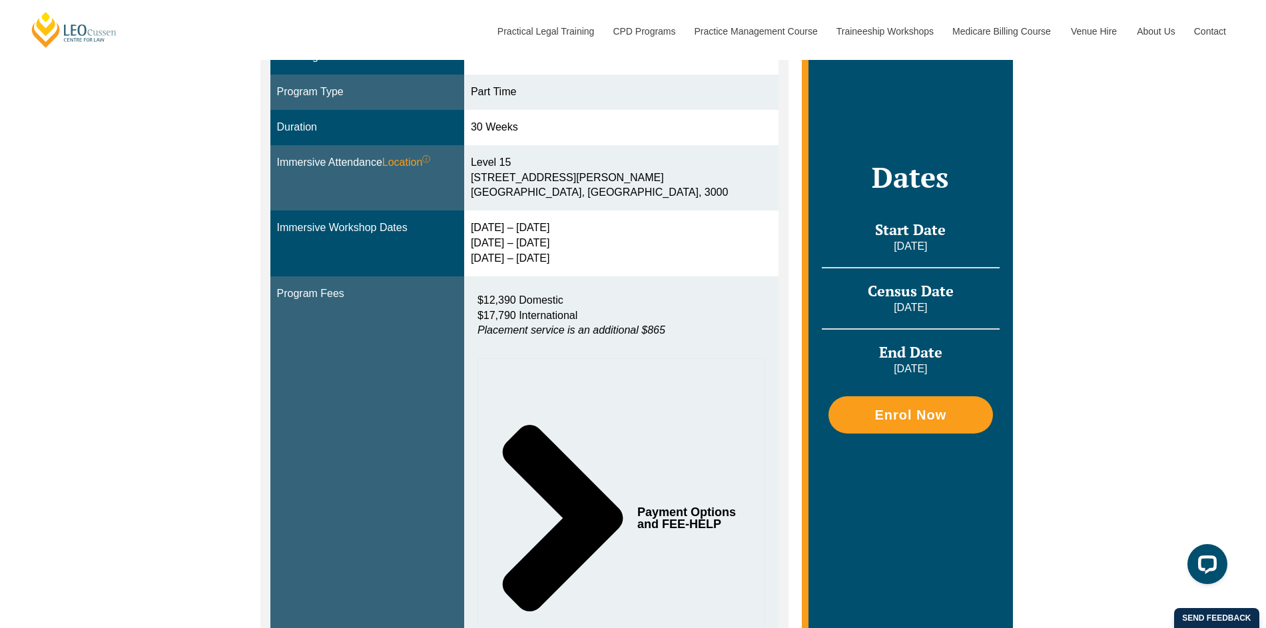
scroll to position [426, 0]
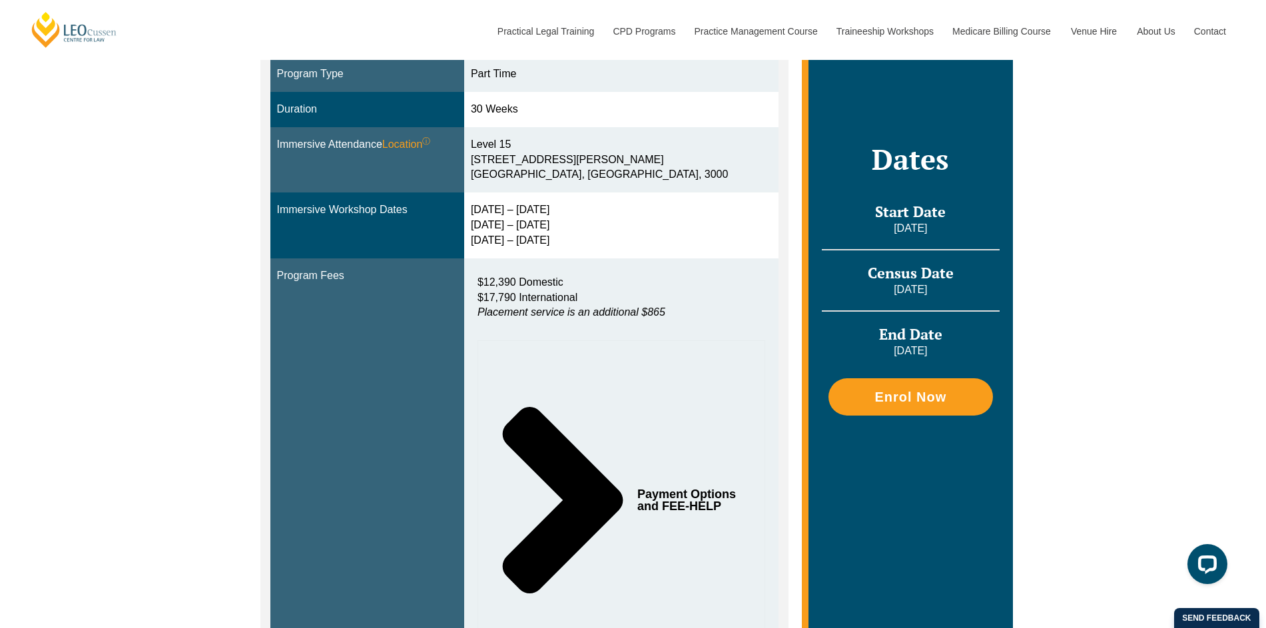
click at [687, 488] on span "Payment Options and FEE-HELP" at bounding box center [689, 500] width 104 height 24
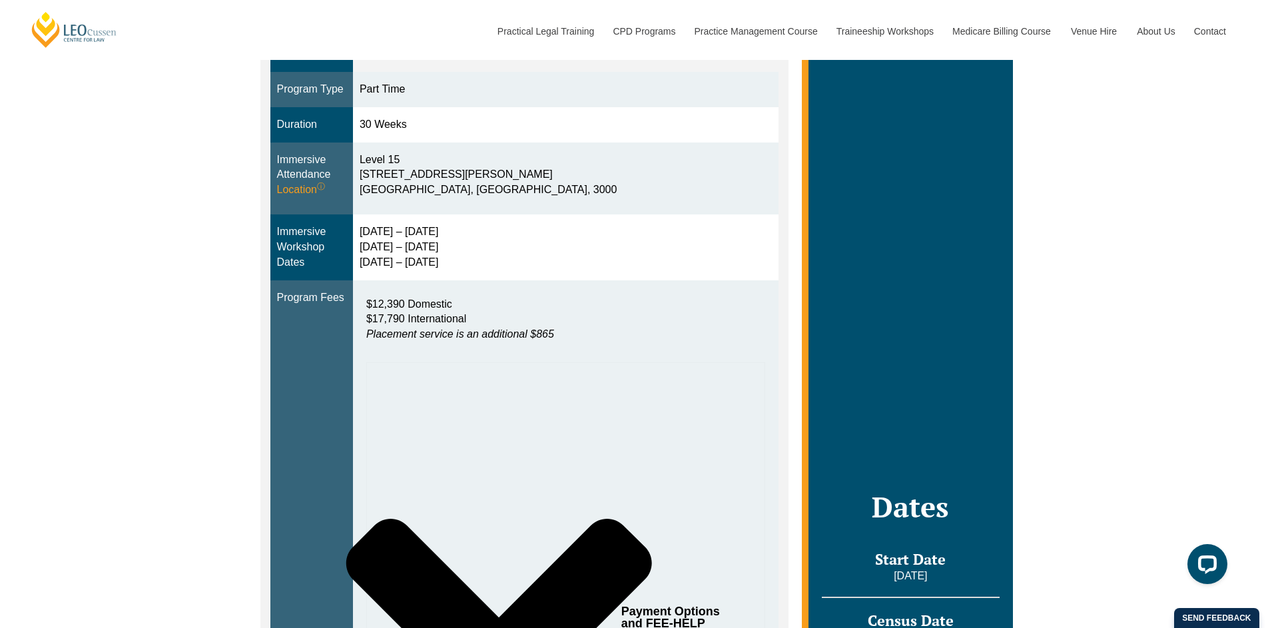
click at [687, 468] on div "Payment Options and FEE-HELP" at bounding box center [565, 617] width 399 height 510
